Goal: Check status

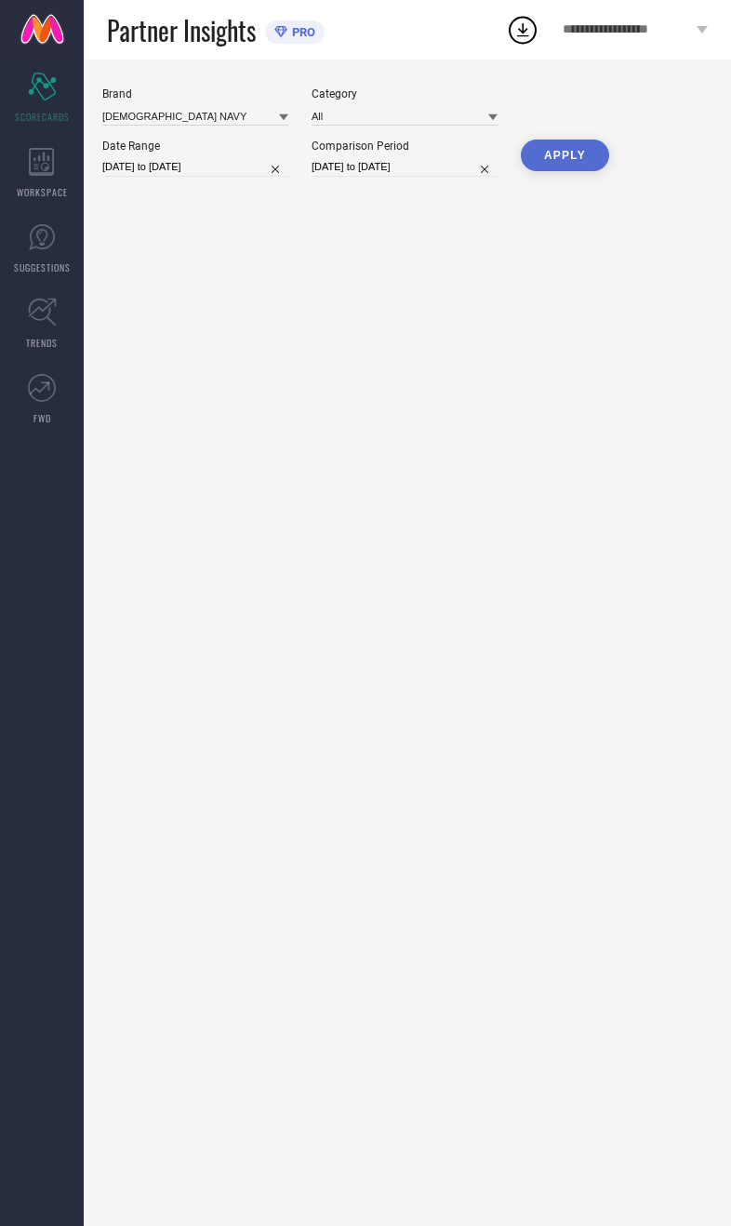
type input "All"
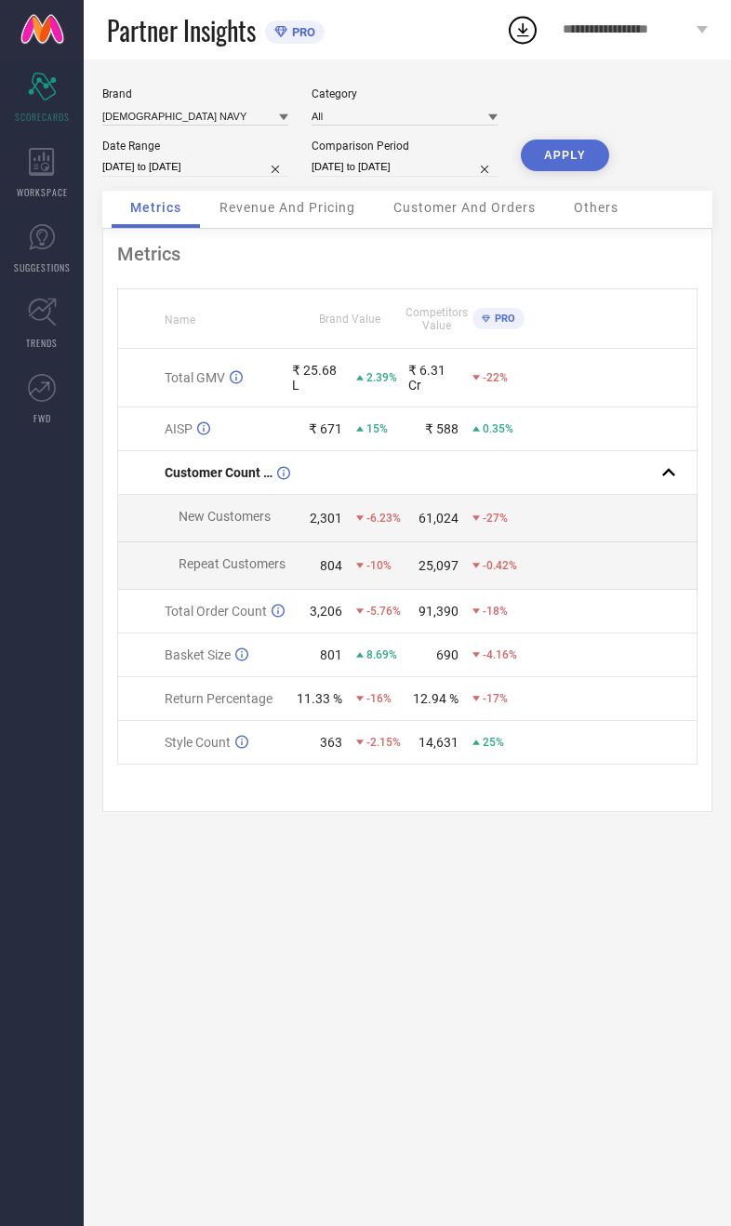
select select "7"
select select "2025"
select select "8"
select select "2025"
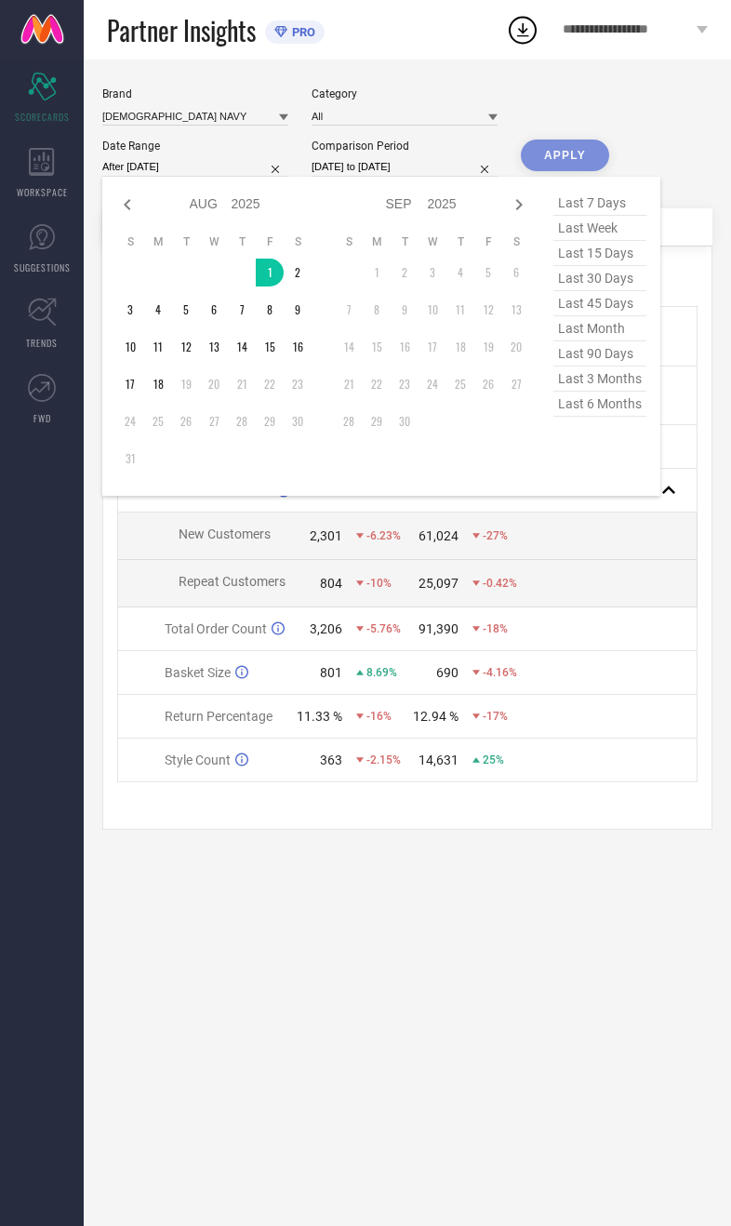
click at [172, 395] on td "19" at bounding box center [186, 384] width 28 height 28
type input "[DATE] to [DATE]"
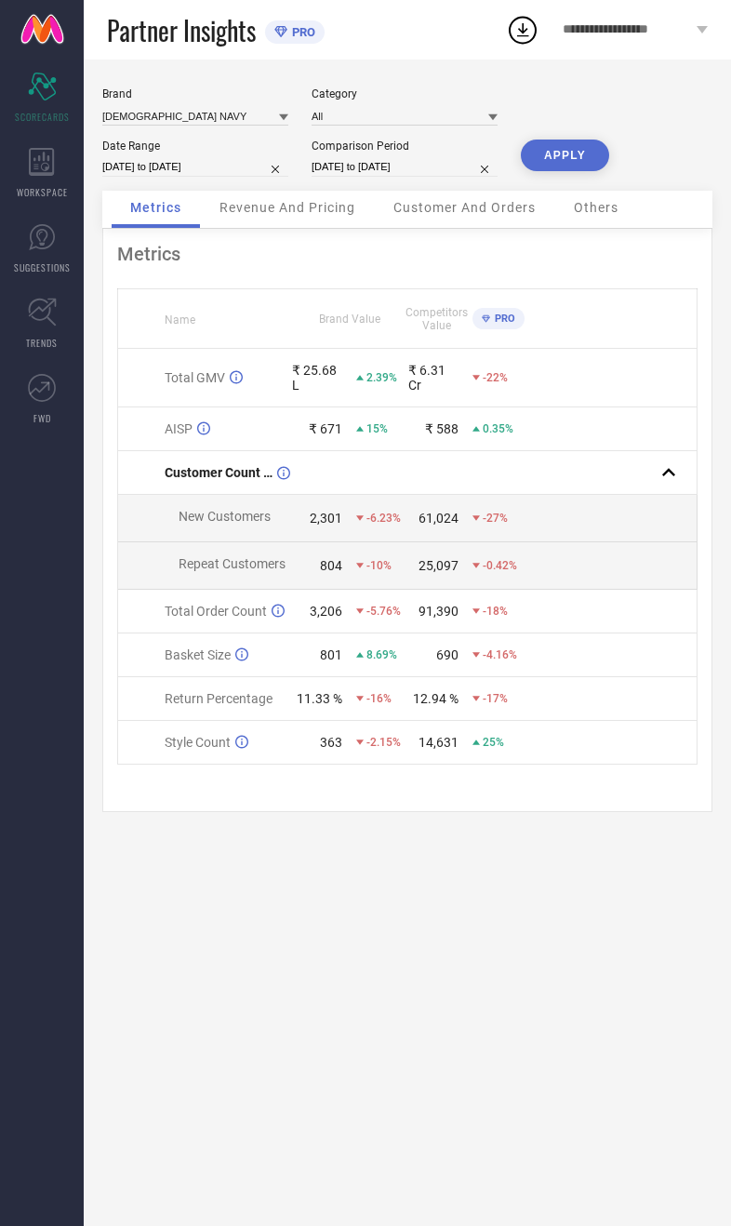
click at [393, 177] on input "[DATE] to [DATE]" at bounding box center [405, 167] width 186 height 20
select select "7"
select select "2024"
select select "8"
select select "2024"
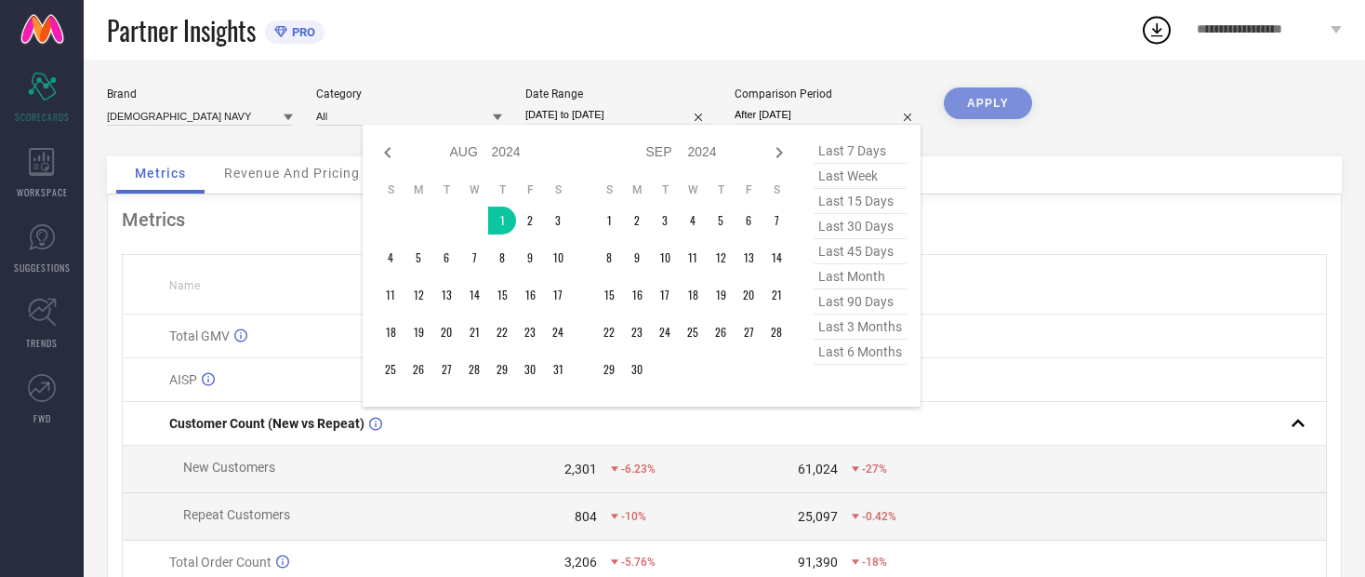
type input "[DATE] to [DATE]"
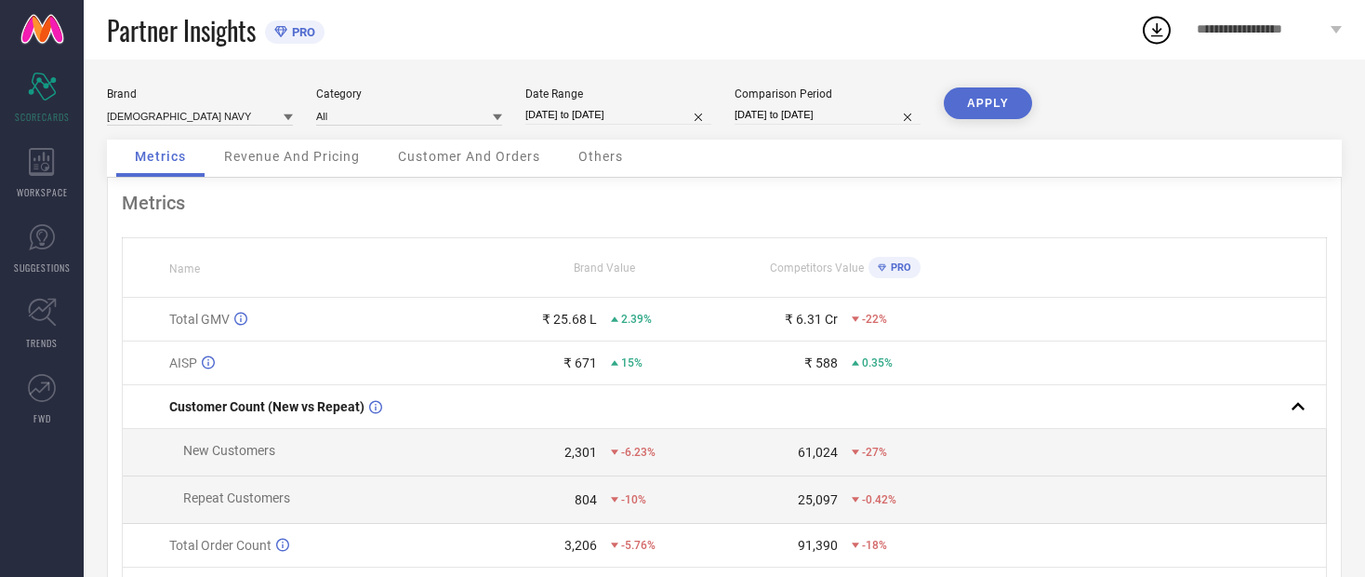
click at [730, 118] on button "APPLY" at bounding box center [988, 103] width 88 height 32
click at [274, 161] on span "Revenue And Pricing" at bounding box center [292, 156] width 136 height 15
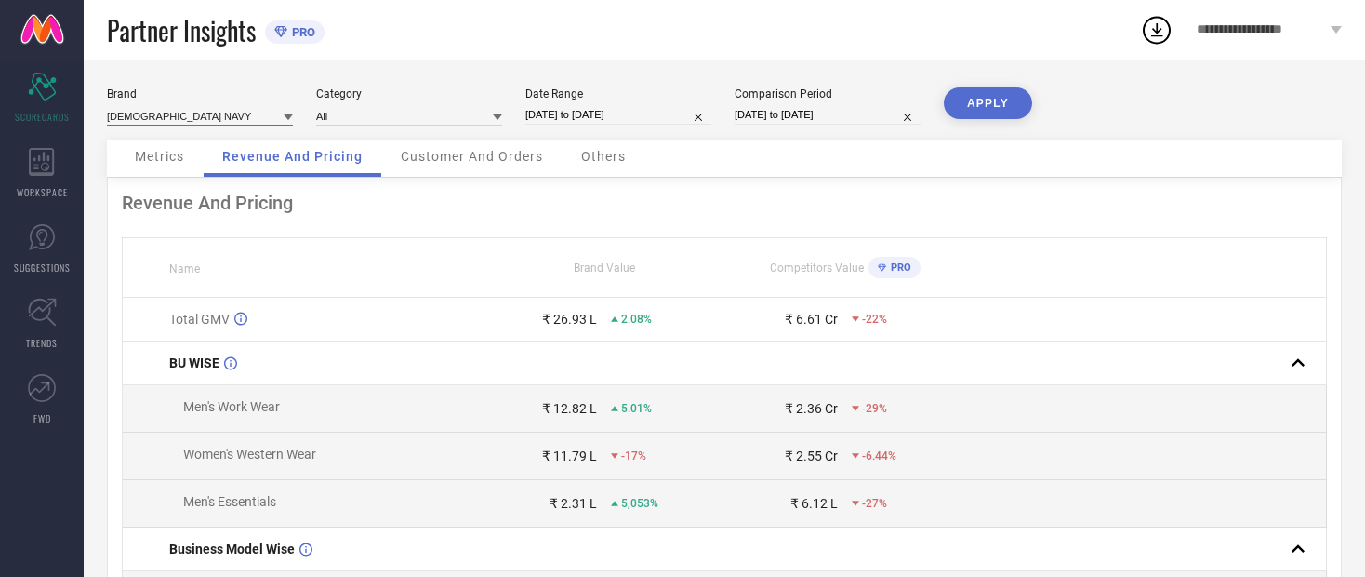
click at [139, 107] on input at bounding box center [200, 116] width 186 height 20
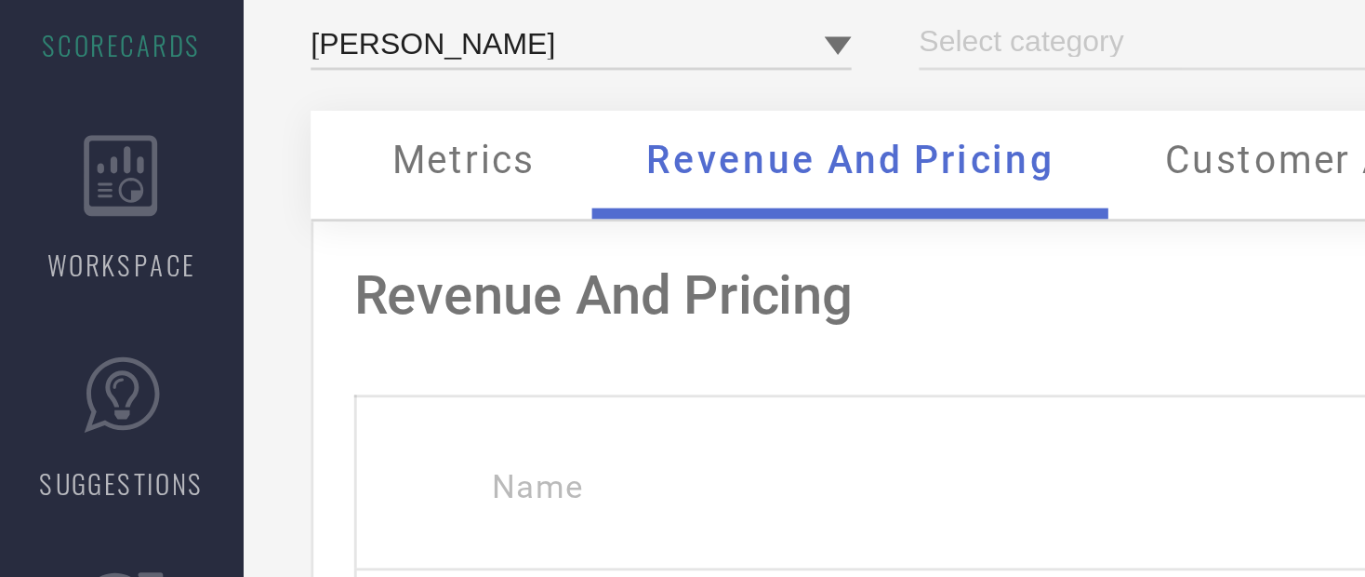
type input "All"
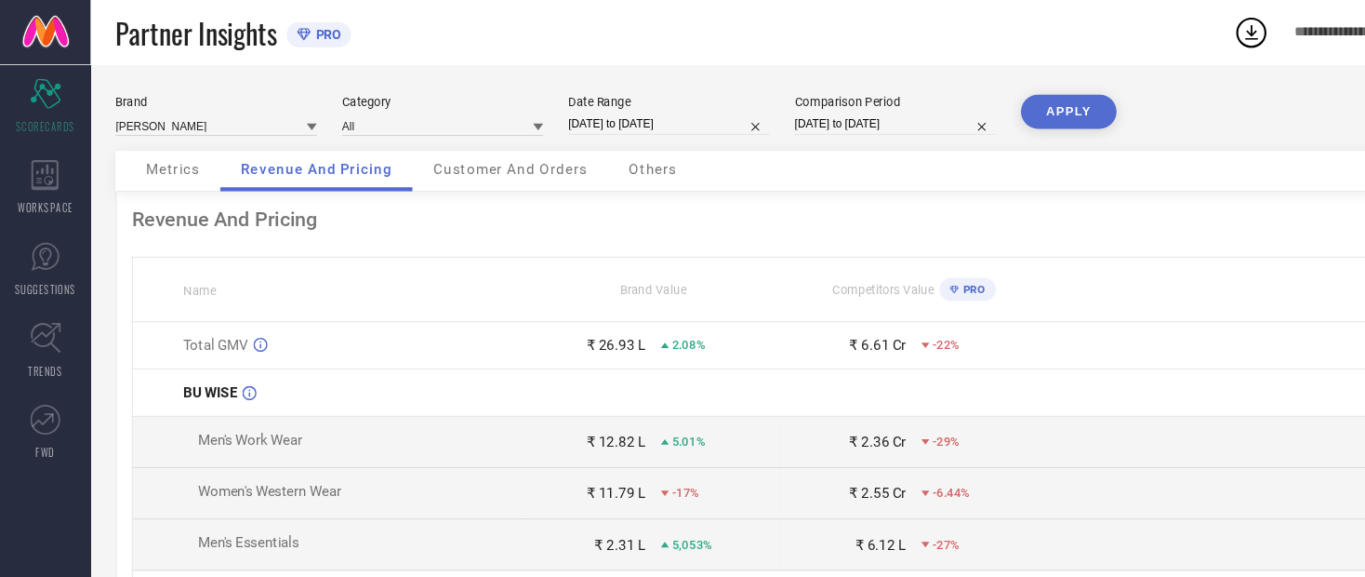
click at [730, 113] on button "APPLY" at bounding box center [988, 103] width 88 height 32
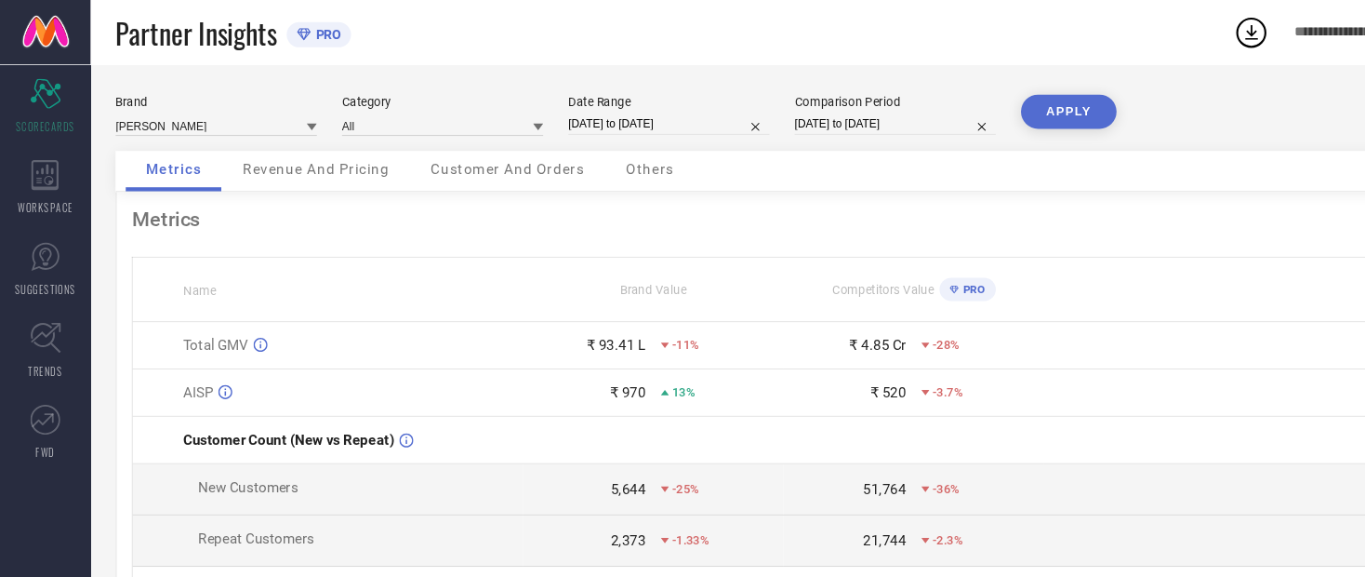
click at [250, 164] on span "Revenue And Pricing" at bounding box center [292, 156] width 136 height 15
